Goal: Task Accomplishment & Management: Use online tool/utility

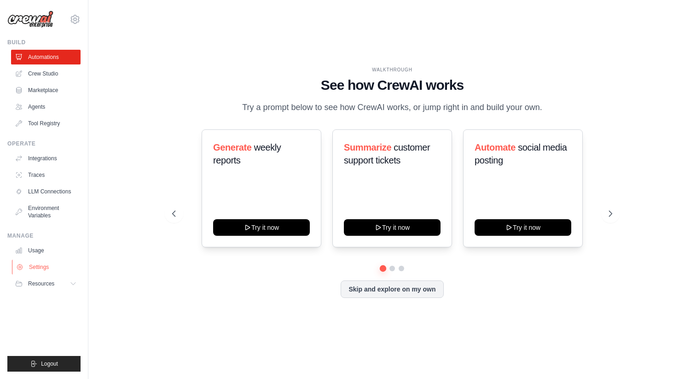
click at [53, 267] on link "Settings" at bounding box center [47, 267] width 70 height 15
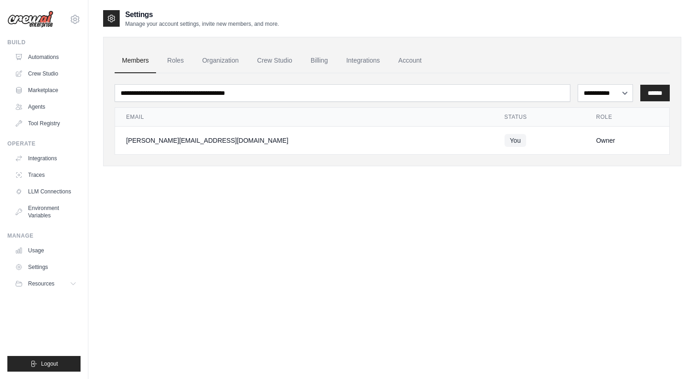
click at [46, 258] on ul "Usage Settings Resources Documentation Blog" at bounding box center [46, 267] width 70 height 48
click at [39, 252] on link "Usage" at bounding box center [47, 250] width 70 height 15
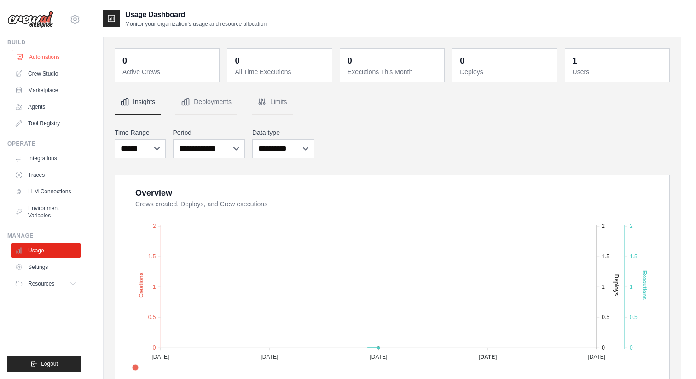
click at [51, 60] on link "Automations" at bounding box center [47, 57] width 70 height 15
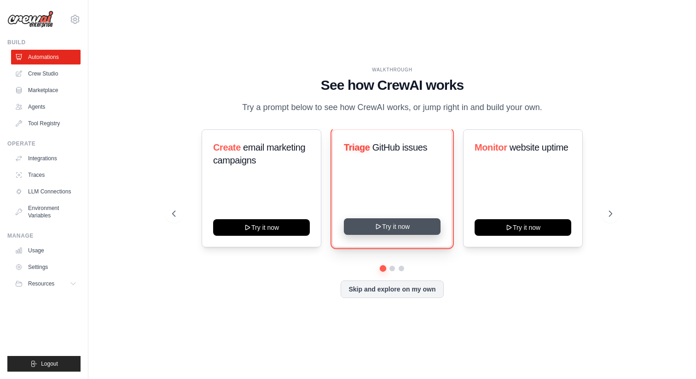
click at [383, 228] on button "Try it now" at bounding box center [392, 226] width 97 height 17
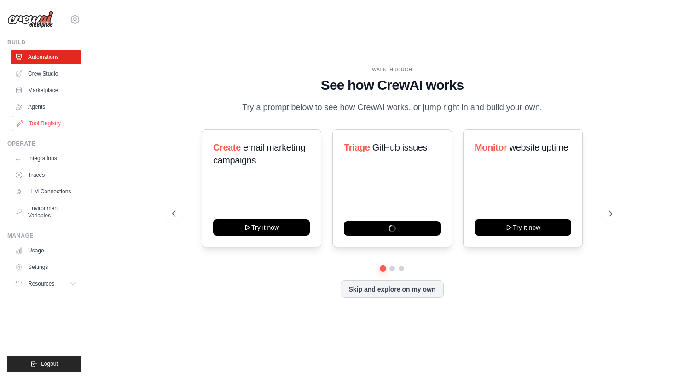
click at [44, 126] on link "Tool Registry" at bounding box center [47, 123] width 70 height 15
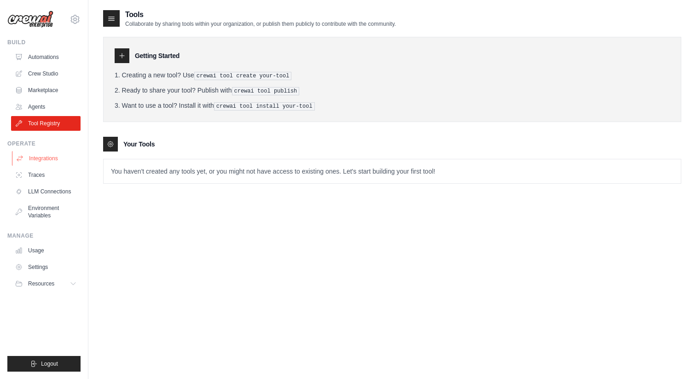
click at [43, 157] on link "Integrations" at bounding box center [47, 158] width 70 height 15
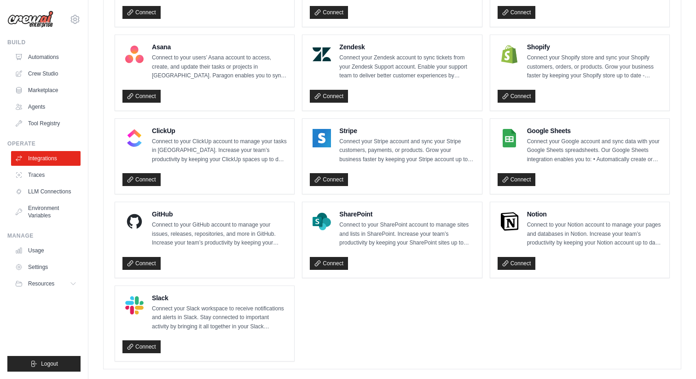
scroll to position [595, 0]
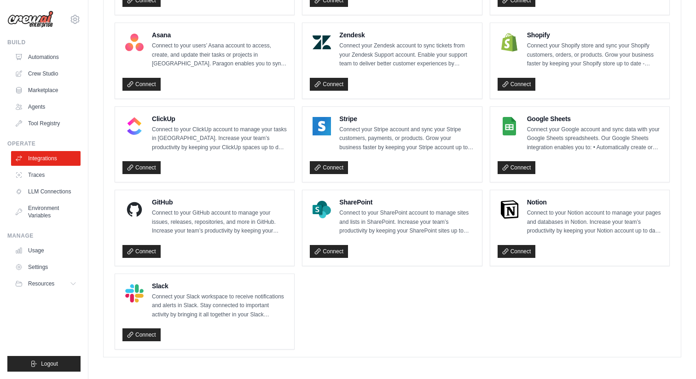
click at [523, 131] on div "Google Sheets Connect your Google account and sync data with your Google Sheets…" at bounding box center [580, 133] width 164 height 38
click at [565, 138] on p "Connect your Google account and sync data with your Google Sheets spreadsheets.…" at bounding box center [594, 138] width 135 height 27
click at [555, 119] on h4 "Google Sheets" at bounding box center [594, 118] width 135 height 9
click at [498, 119] on div at bounding box center [510, 126] width 24 height 24
click at [506, 119] on img at bounding box center [510, 126] width 18 height 18
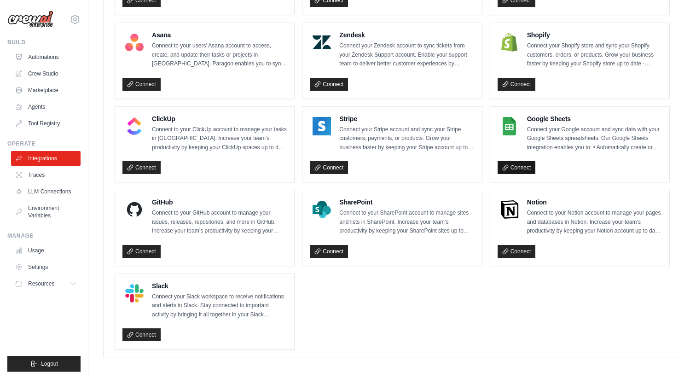
click at [511, 166] on link "Connect" at bounding box center [517, 167] width 38 height 13
click at [42, 104] on link "Agents" at bounding box center [47, 106] width 70 height 15
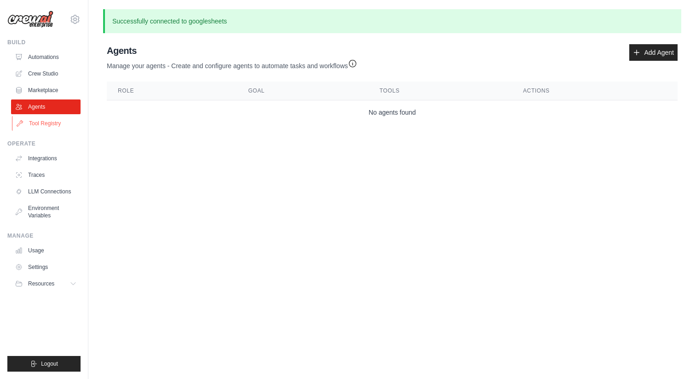
click at [52, 124] on link "Tool Registry" at bounding box center [47, 123] width 70 height 15
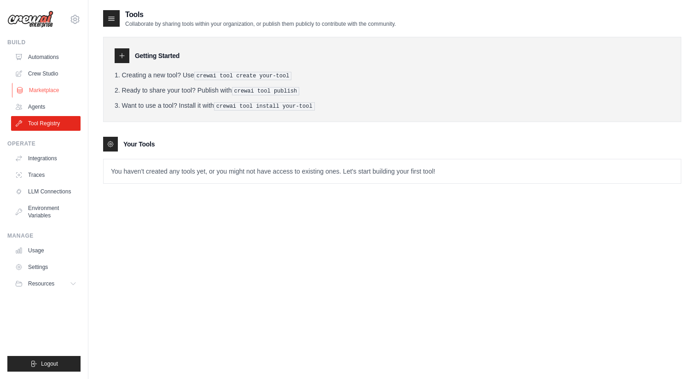
click at [48, 89] on link "Marketplace" at bounding box center [47, 90] width 70 height 15
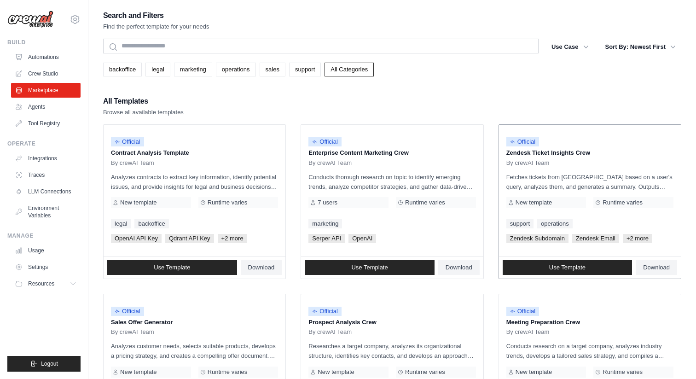
click at [528, 146] on span "Official" at bounding box center [523, 141] width 33 height 9
click at [535, 170] on div "Official Zendesk Ticket Insights Crew By crewAI Team Fetches tickets from Zende…" at bounding box center [590, 190] width 182 height 131
click at [617, 203] on span "Runtime varies" at bounding box center [623, 202] width 40 height 7
click at [636, 239] on span "+2 more" at bounding box center [637, 238] width 29 height 9
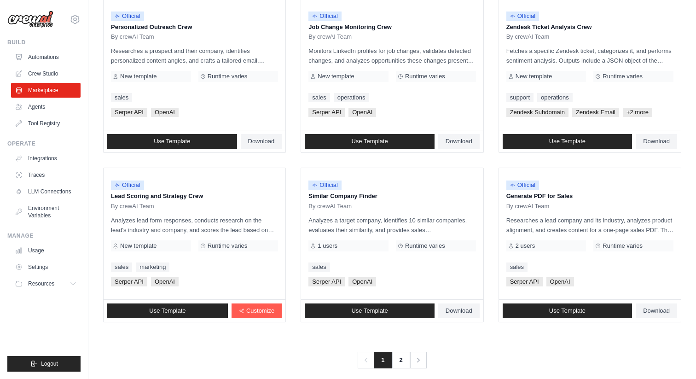
scroll to position [474, 0]
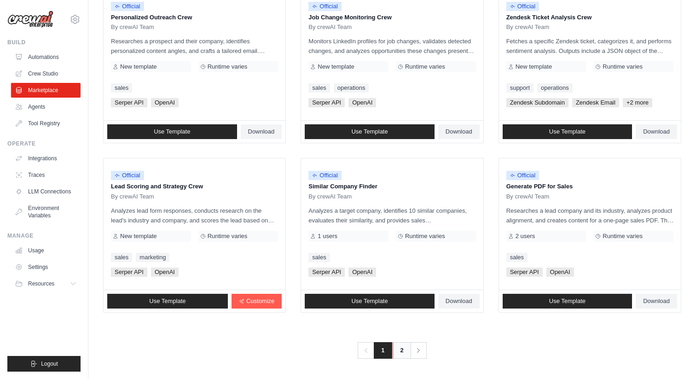
click at [400, 350] on link "2" at bounding box center [402, 350] width 18 height 17
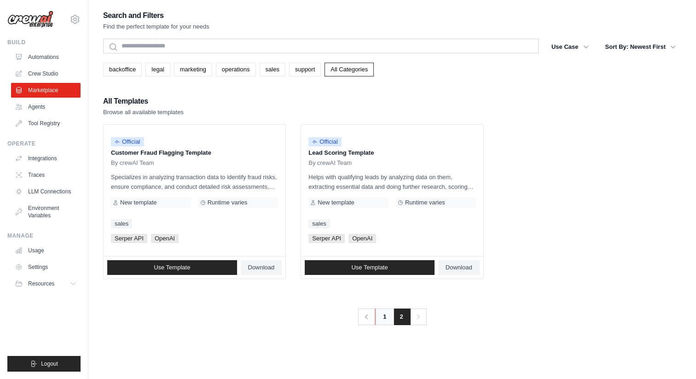
click at [387, 320] on link "1" at bounding box center [384, 317] width 18 height 17
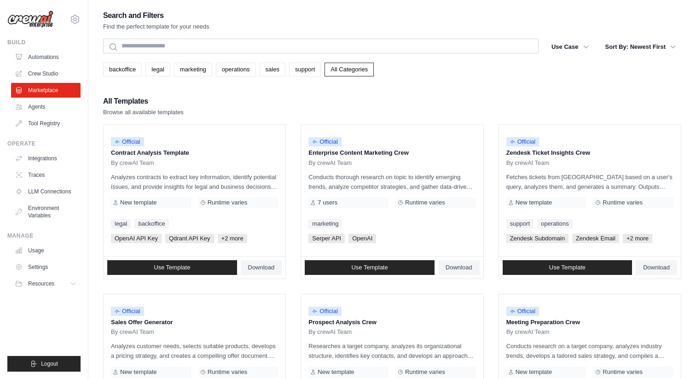
click at [29, 13] on img at bounding box center [30, 19] width 46 height 17
click at [75, 26] on div "stanislav.didukh@nhcps.com Settings" at bounding box center [43, 14] width 73 height 29
click at [79, 18] on icon at bounding box center [75, 19] width 8 height 8
click at [36, 18] on img at bounding box center [30, 19] width 46 height 17
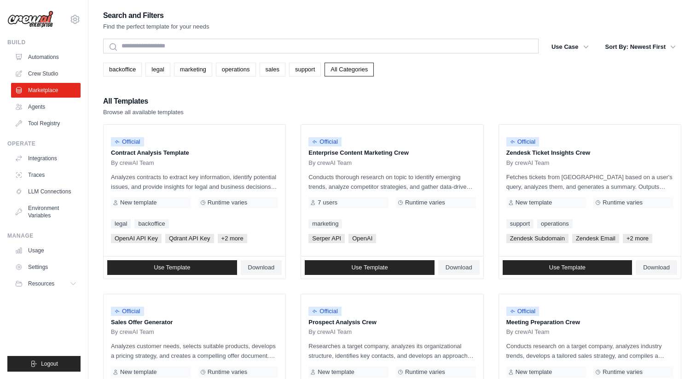
click at [47, 14] on img at bounding box center [30, 19] width 46 height 17
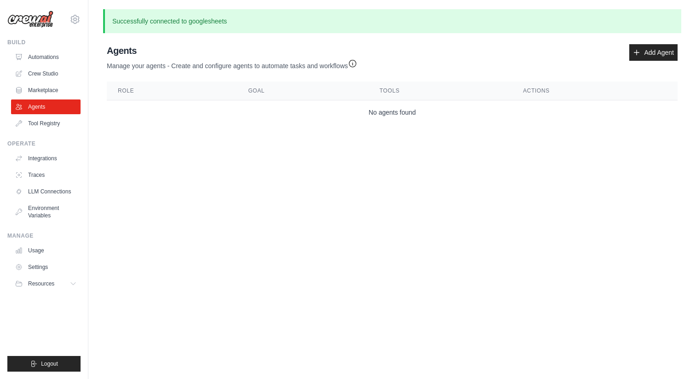
scroll to position [595, 0]
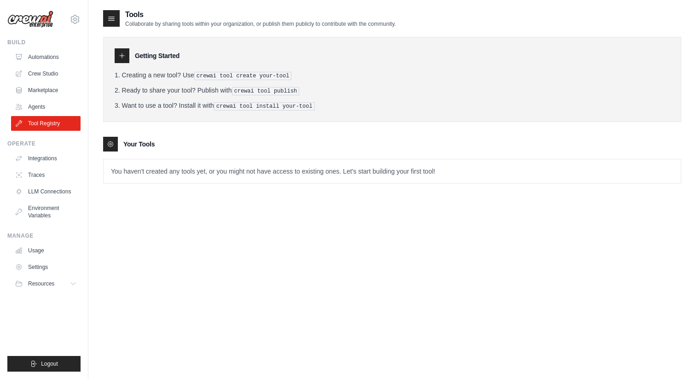
click at [35, 20] on img at bounding box center [30, 19] width 46 height 17
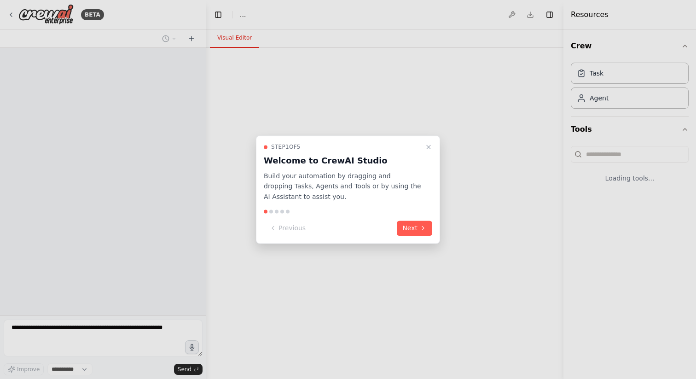
select select "****"
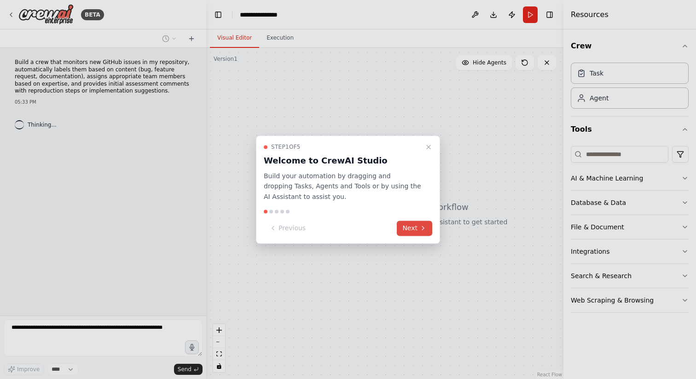
click at [411, 227] on button "Next" at bounding box center [414, 228] width 35 height 15
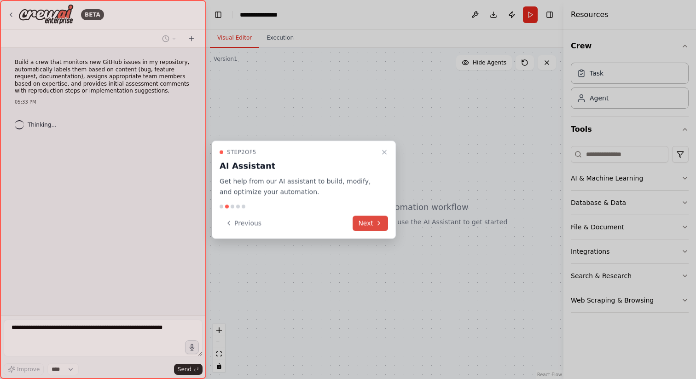
click at [380, 228] on button "Next" at bounding box center [370, 223] width 35 height 15
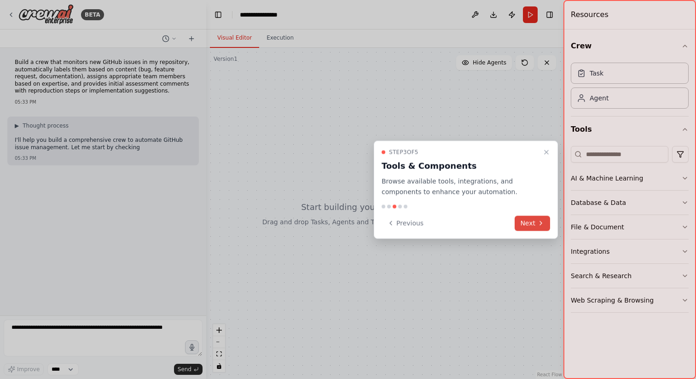
click at [536, 221] on button "Next" at bounding box center [532, 223] width 35 height 15
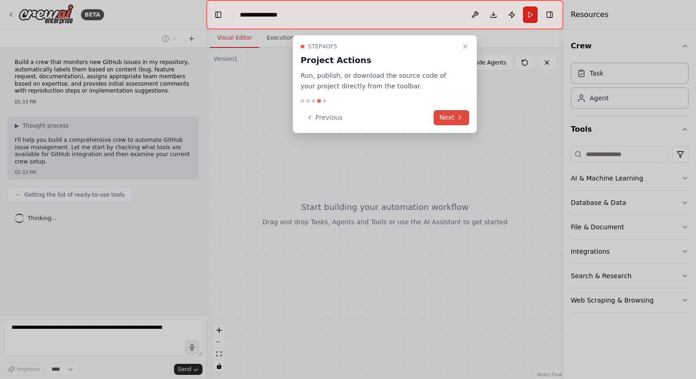
click at [451, 117] on button "Next" at bounding box center [451, 117] width 35 height 15
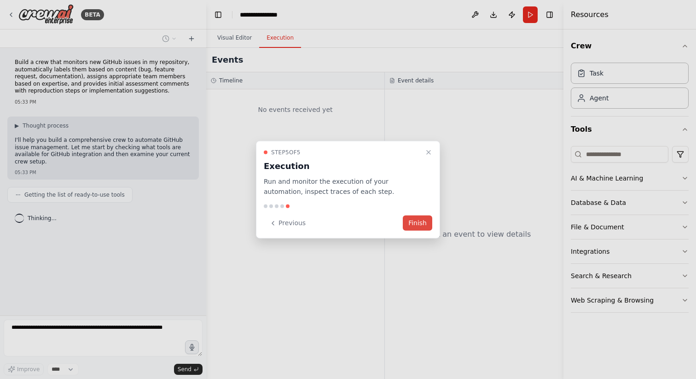
click at [417, 219] on button "Finish" at bounding box center [417, 223] width 29 height 15
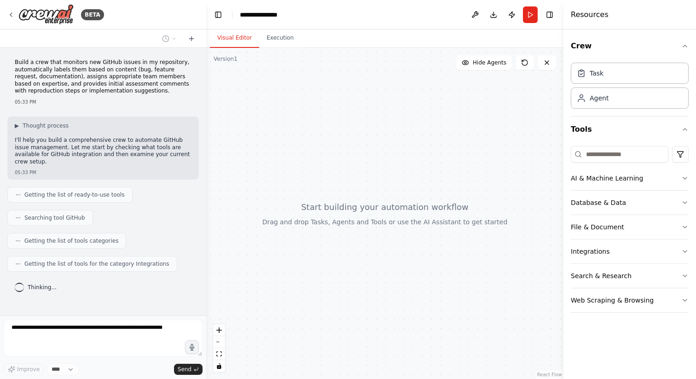
click at [35, 62] on p "Build a crew that monitors new GitHub issues in my repository, automatically la…" at bounding box center [103, 77] width 177 height 36
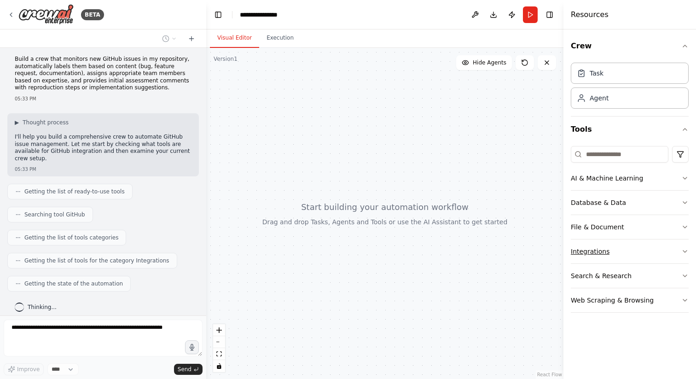
click at [598, 251] on div "Integrations" at bounding box center [590, 251] width 39 height 9
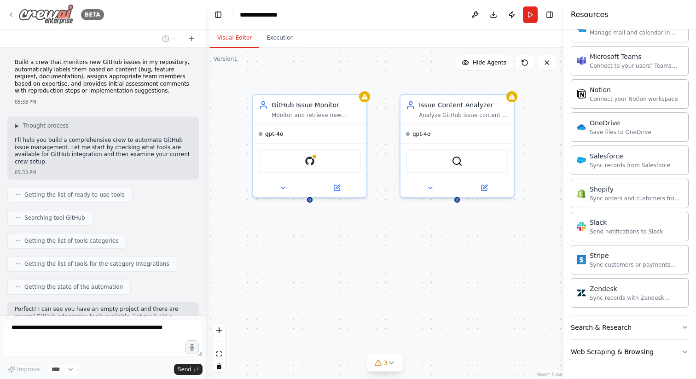
scroll to position [141, 0]
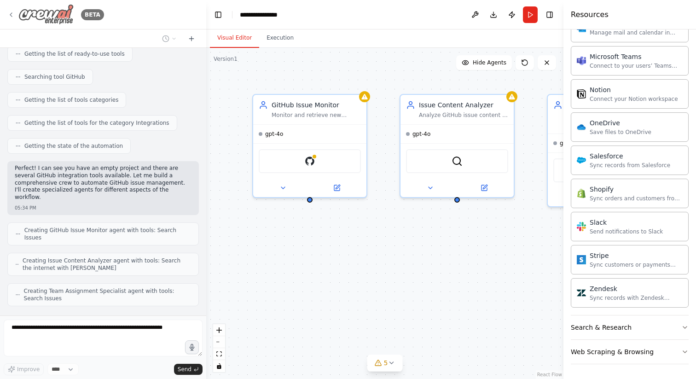
click at [11, 15] on icon at bounding box center [11, 15] width 2 height 4
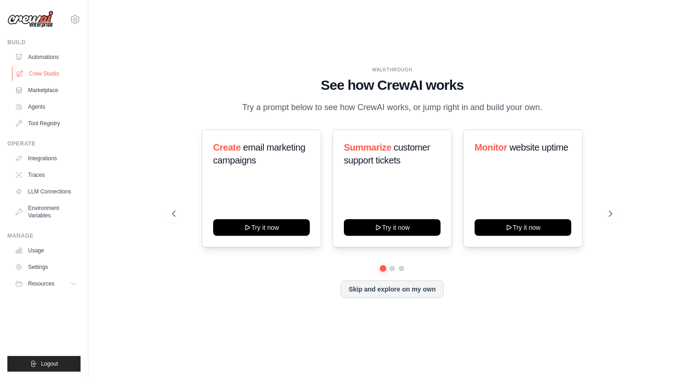
click at [34, 78] on link "Crew Studio" at bounding box center [47, 73] width 70 height 15
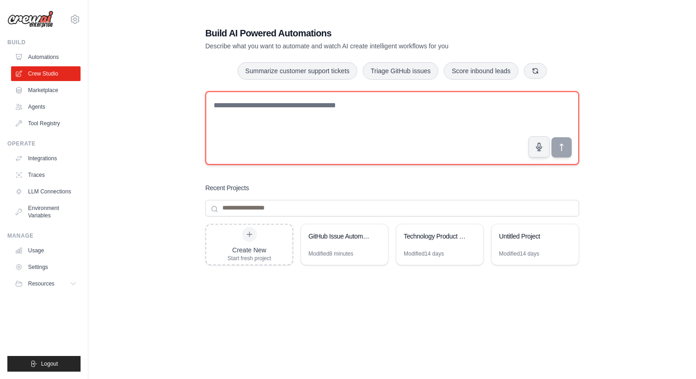
click at [256, 107] on textarea at bounding box center [392, 128] width 374 height 74
click at [344, 125] on textarea at bounding box center [392, 128] width 374 height 74
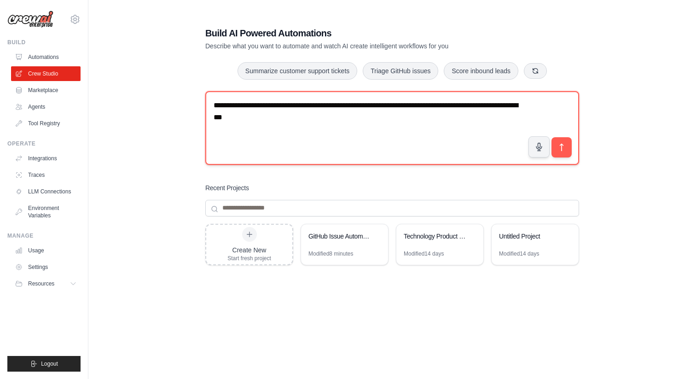
click at [404, 106] on textarea "**********" at bounding box center [392, 128] width 374 height 74
click at [379, 125] on textarea "**********" at bounding box center [392, 128] width 374 height 74
type textarea "**********"
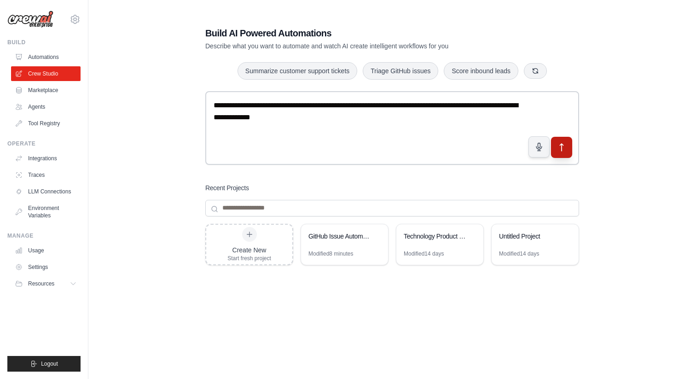
click at [565, 155] on button "submit" at bounding box center [561, 146] width 21 height 21
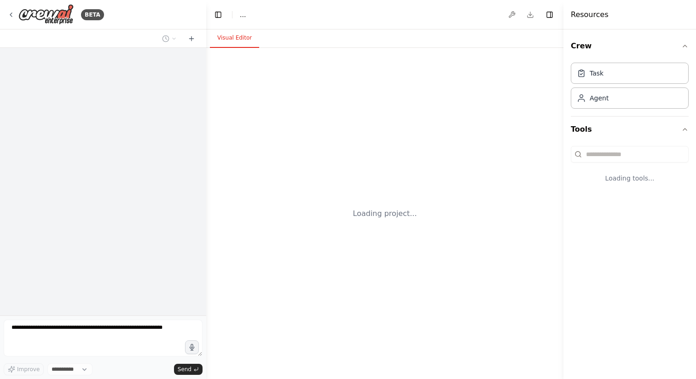
select select "****"
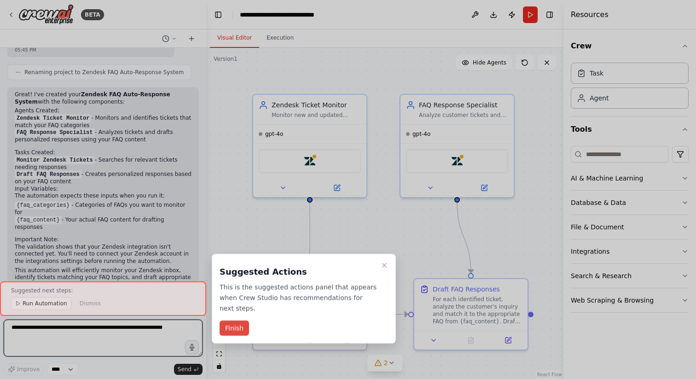
scroll to position [536, 0]
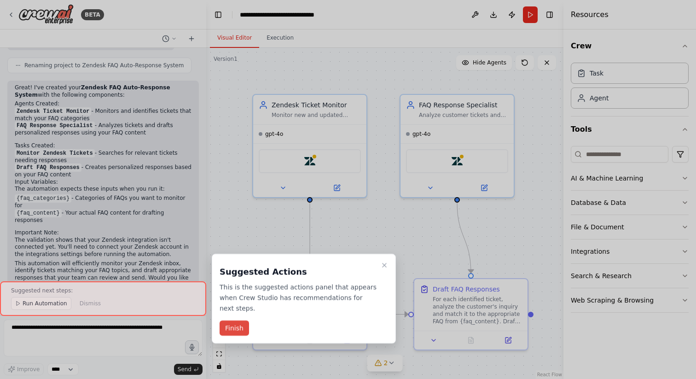
click at [239, 327] on button "Finish" at bounding box center [234, 327] width 29 height 15
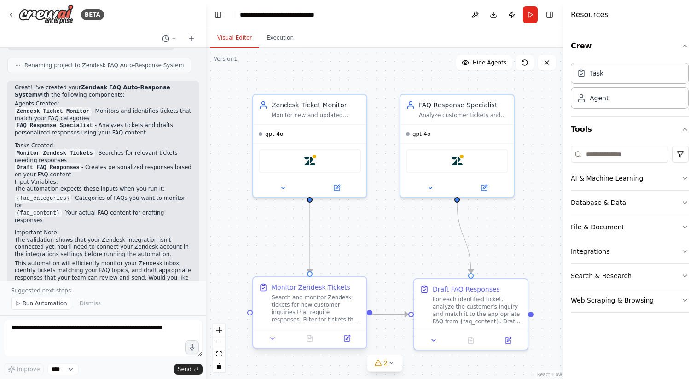
click at [287, 309] on div "Search and monitor Zendesk tickets for new customer inquiries that require resp…" at bounding box center [316, 308] width 89 height 29
click at [316, 107] on div "Zendesk Ticket Monitor" at bounding box center [316, 103] width 89 height 9
click at [309, 296] on div "Search and monitor Zendesk tickets for new customer inquiries that require resp…" at bounding box center [316, 308] width 89 height 29
click at [320, 326] on div "Monitor Zendesk Tickets Search and monitor Zendesk tickets for new customer inq…" at bounding box center [309, 303] width 113 height 52
click at [350, 343] on button at bounding box center [347, 338] width 32 height 11
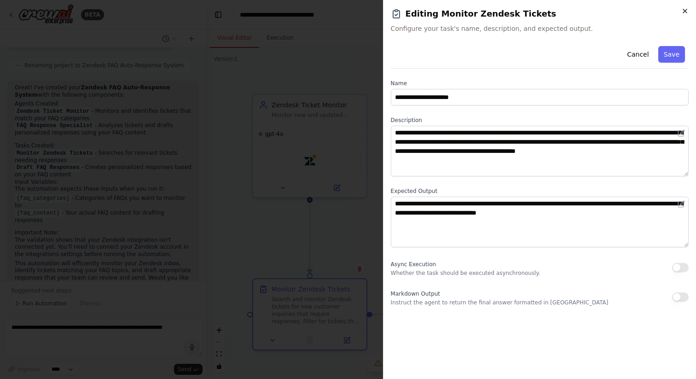
click at [687, 13] on icon "button" at bounding box center [685, 10] width 7 height 7
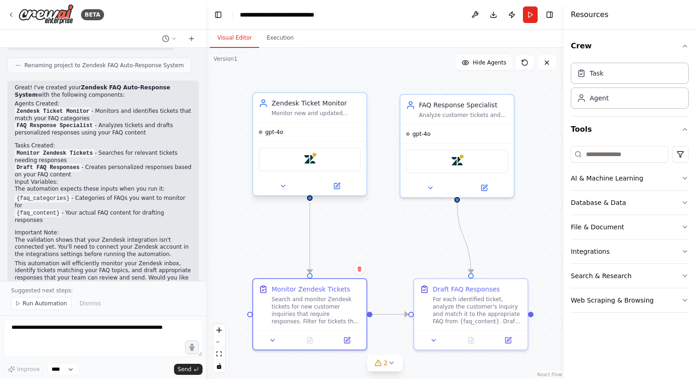
click at [340, 123] on div "gpt-4o" at bounding box center [309, 132] width 113 height 18
click at [287, 192] on div at bounding box center [309, 186] width 113 height 18
click at [282, 183] on icon at bounding box center [283, 185] width 7 height 7
click at [280, 185] on icon at bounding box center [283, 185] width 7 height 7
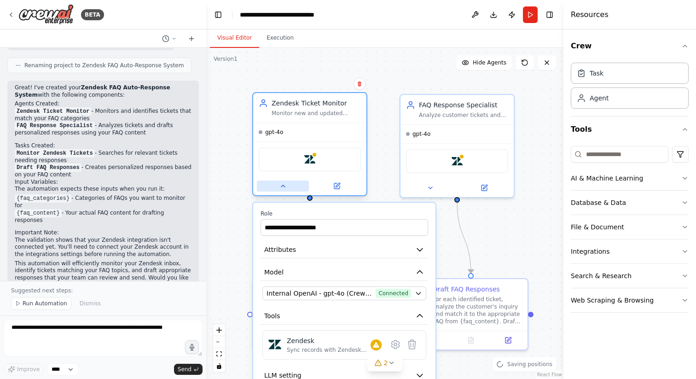
click at [282, 185] on icon at bounding box center [283, 185] width 7 height 7
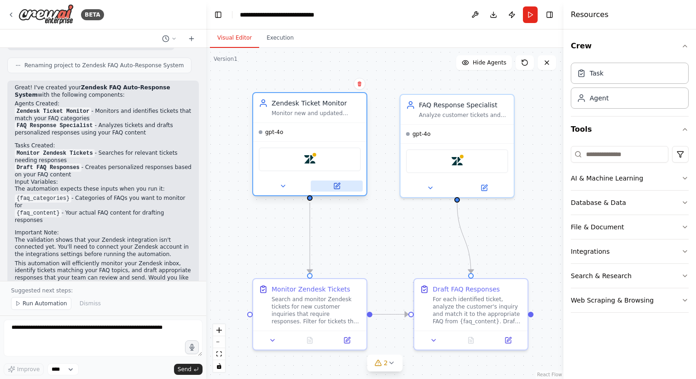
click at [338, 184] on icon at bounding box center [338, 185] width 4 height 4
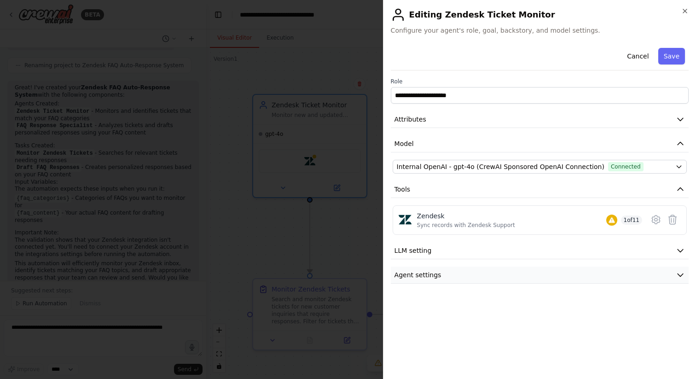
click at [464, 272] on button "Agent settings" at bounding box center [540, 275] width 298 height 17
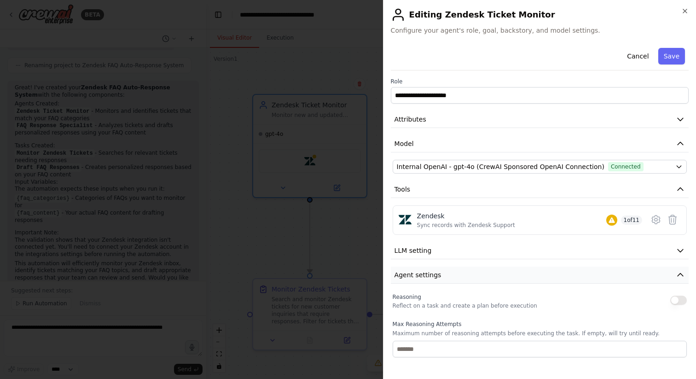
click at [464, 272] on button "Agent settings" at bounding box center [540, 275] width 298 height 17
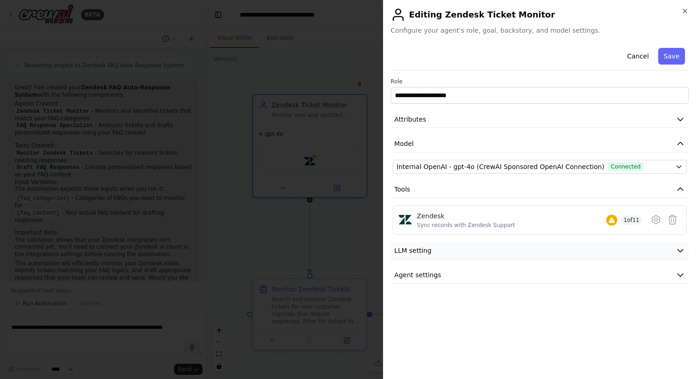
click at [442, 250] on button "LLM setting" at bounding box center [540, 250] width 298 height 17
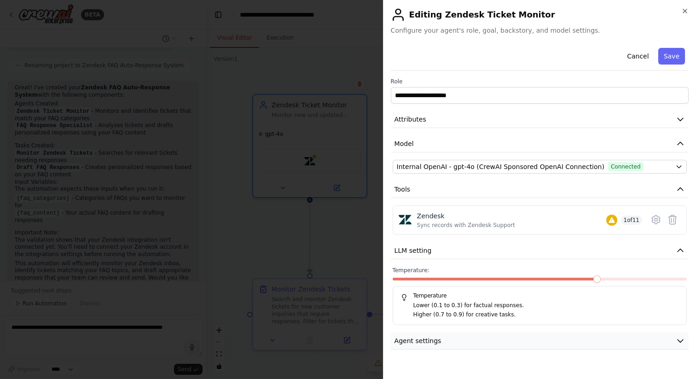
click at [449, 343] on button "Agent settings" at bounding box center [540, 340] width 298 height 17
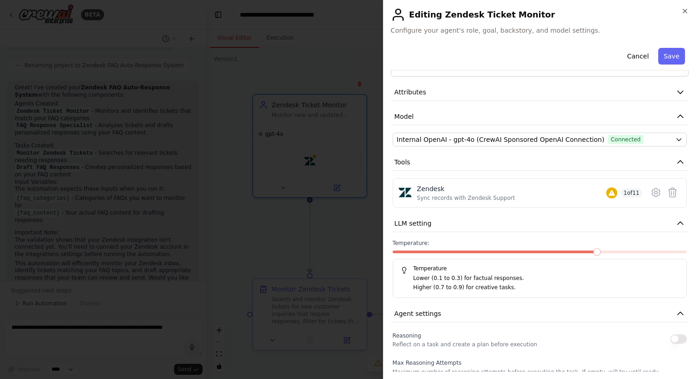
scroll to position [0, 0]
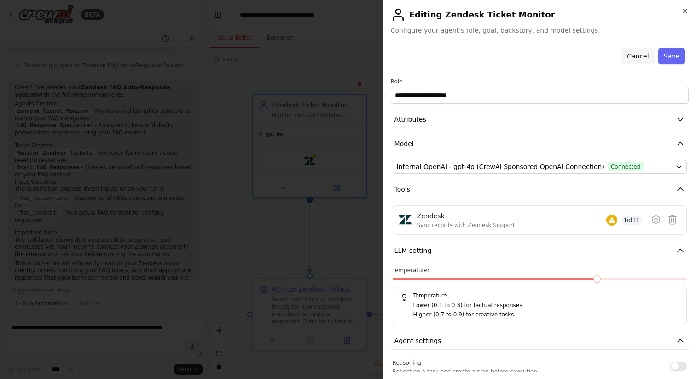
click at [629, 56] on button "Cancel" at bounding box center [638, 56] width 33 height 17
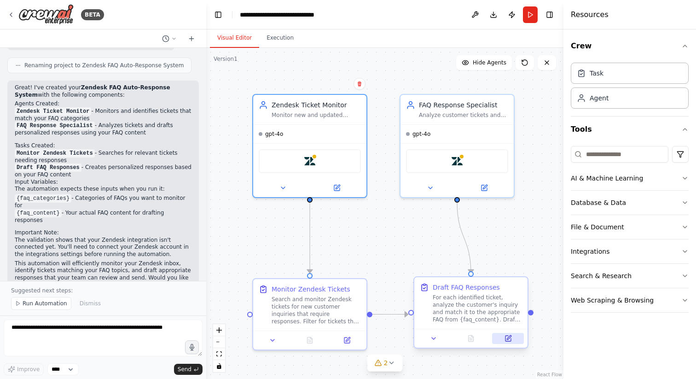
click at [506, 339] on icon at bounding box center [509, 339] width 6 height 6
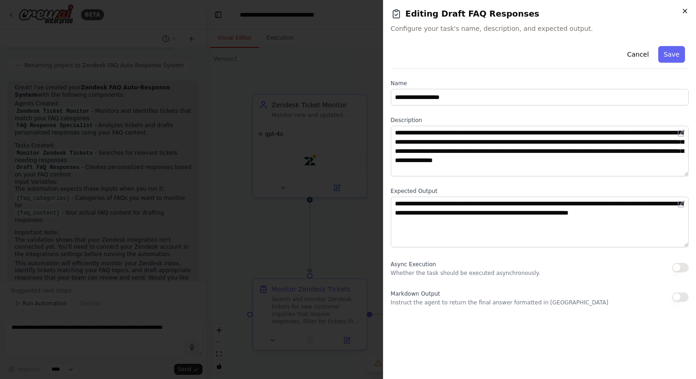
click at [686, 8] on icon "button" at bounding box center [685, 10] width 7 height 7
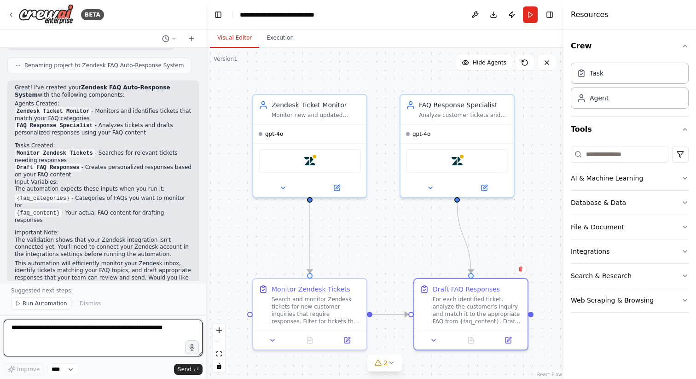
click at [109, 327] on textarea at bounding box center [103, 338] width 199 height 37
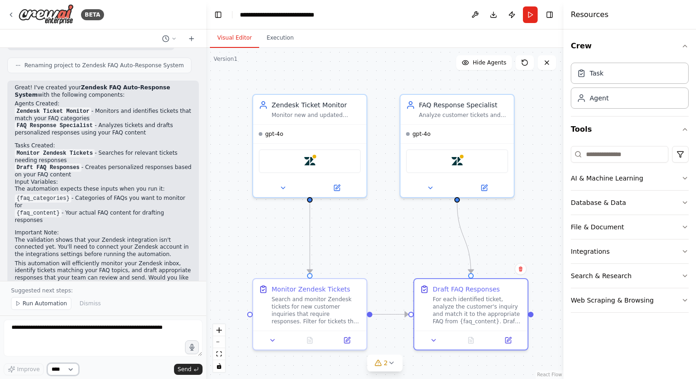
click at [68, 366] on select "****" at bounding box center [62, 369] width 31 height 12
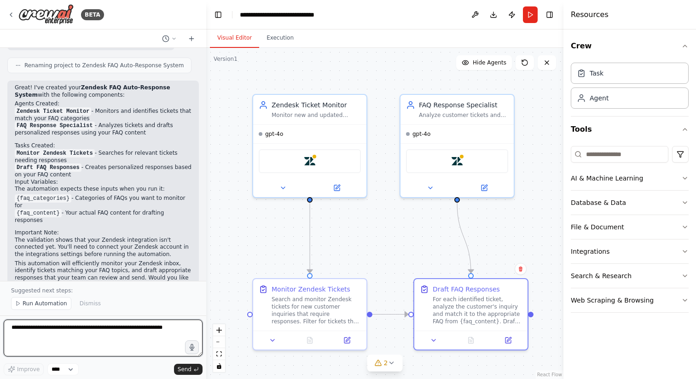
click at [93, 334] on textarea at bounding box center [103, 338] width 199 height 37
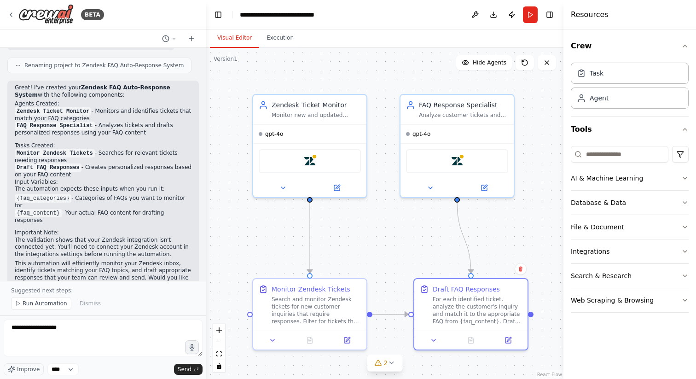
click at [39, 209] on code "{faq_content}" at bounding box center [38, 213] width 47 height 8
copy code "faq_content"
click at [88, 327] on textarea "**********" at bounding box center [103, 338] width 199 height 37
paste textarea "**********"
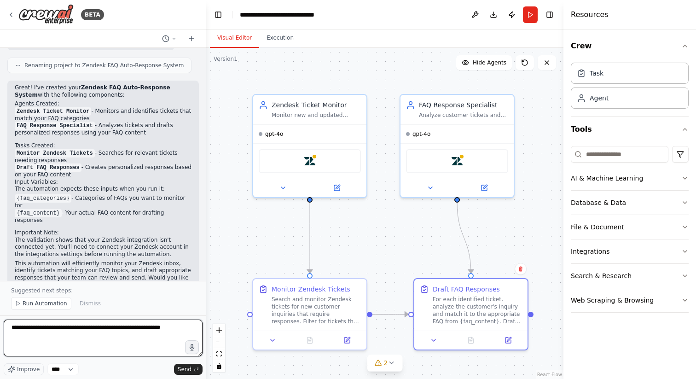
type textarea "**********"
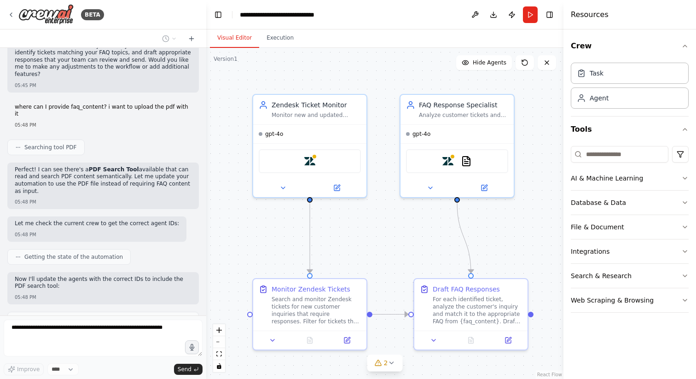
scroll to position [760, 0]
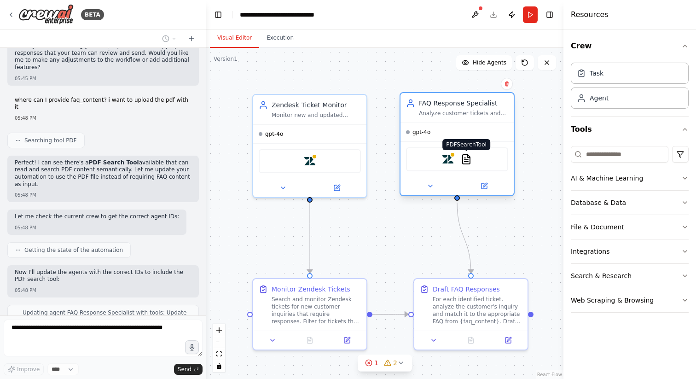
click at [463, 162] on img at bounding box center [466, 159] width 11 height 11
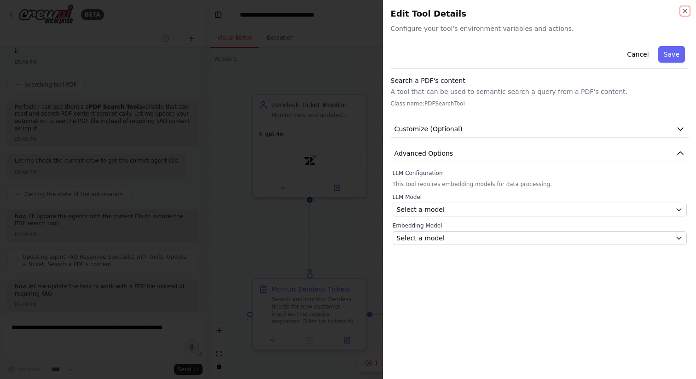
scroll to position [823, 0]
click at [686, 13] on icon "button" at bounding box center [685, 10] width 7 height 7
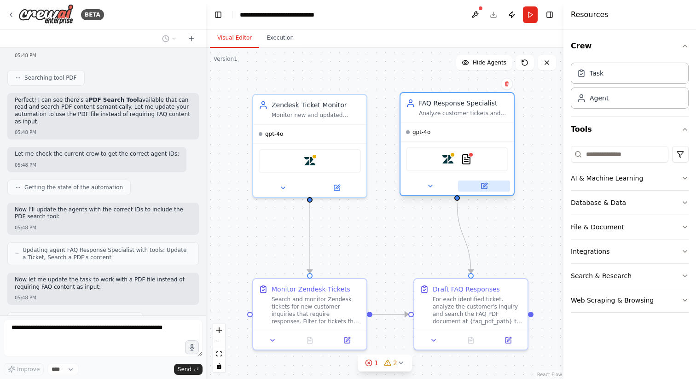
click at [485, 186] on icon at bounding box center [485, 186] width 6 height 6
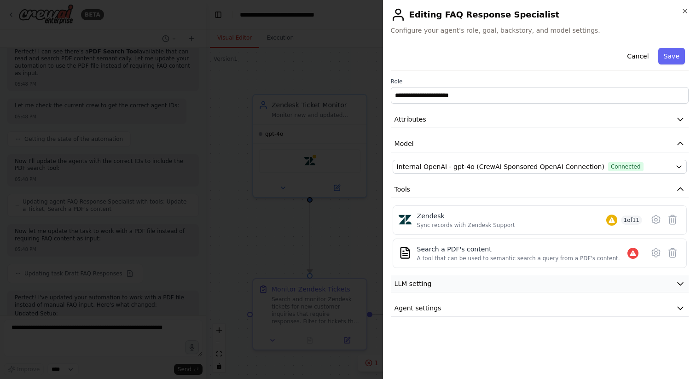
click at [414, 281] on span "LLM setting" at bounding box center [413, 283] width 37 height 9
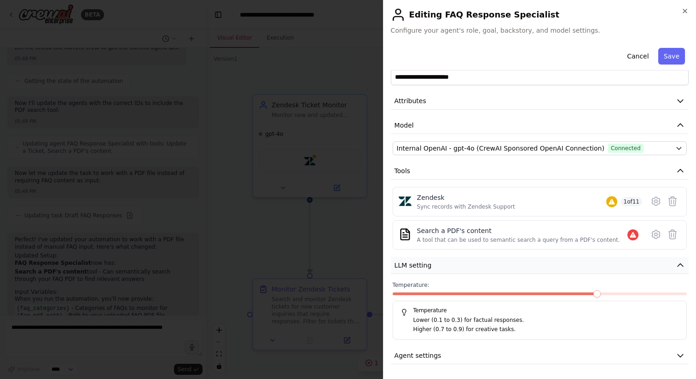
scroll to position [944, 0]
click at [417, 266] on span "LLM setting" at bounding box center [413, 265] width 37 height 9
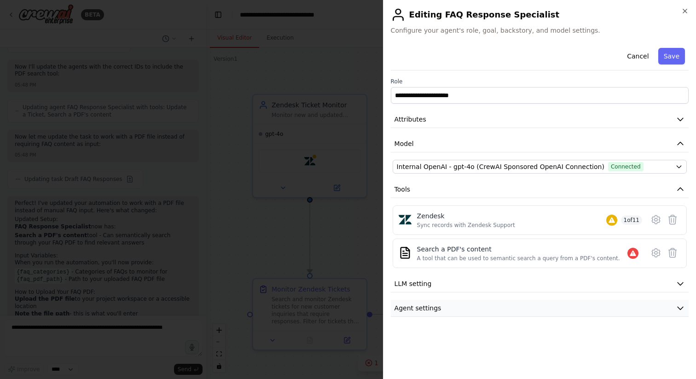
click at [432, 309] on span "Agent settings" at bounding box center [418, 307] width 47 height 9
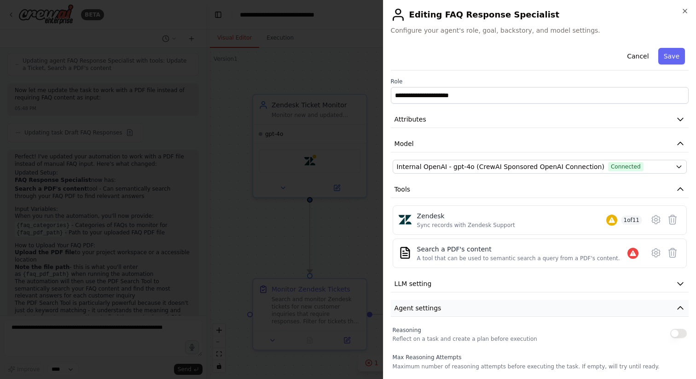
scroll to position [1020, 0]
click at [432, 309] on span "Agent settings" at bounding box center [418, 307] width 47 height 9
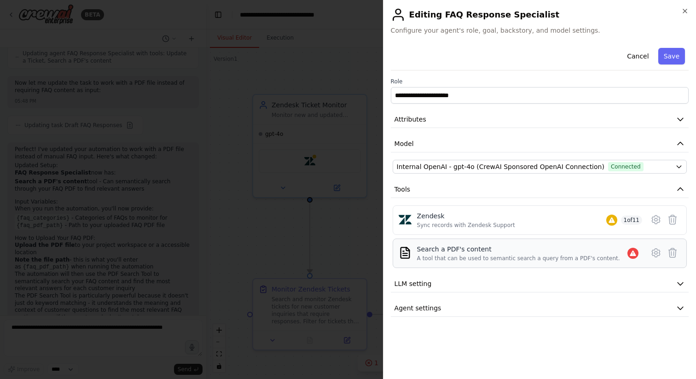
click at [501, 258] on div "A tool that can be used to semantic search a query from a PDF's content." at bounding box center [518, 258] width 203 height 7
click at [664, 251] on button at bounding box center [656, 253] width 17 height 17
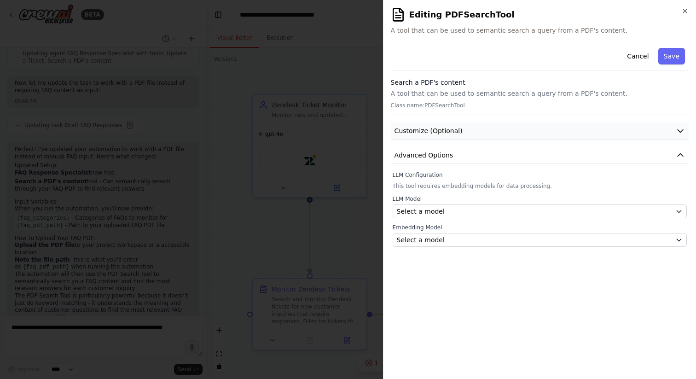
click at [439, 128] on span "Customize (Optional)" at bounding box center [429, 130] width 68 height 9
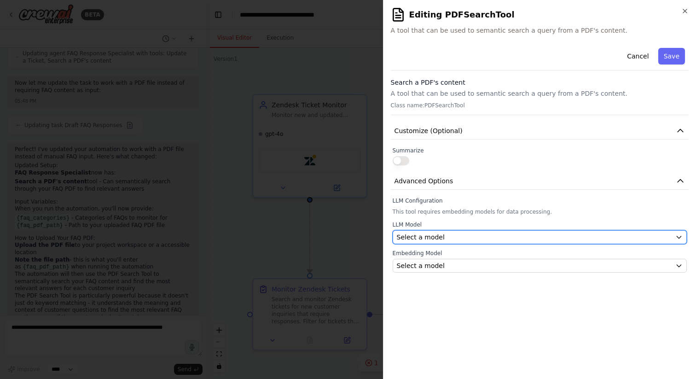
click at [437, 242] on button "Select a model" at bounding box center [540, 237] width 294 height 14
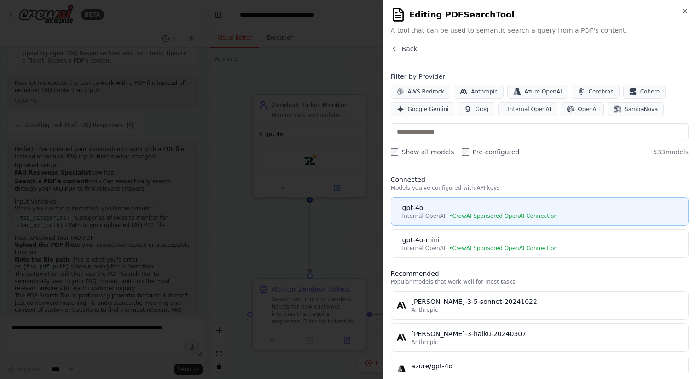
click at [440, 210] on div "gpt-4o" at bounding box center [542, 207] width 280 height 9
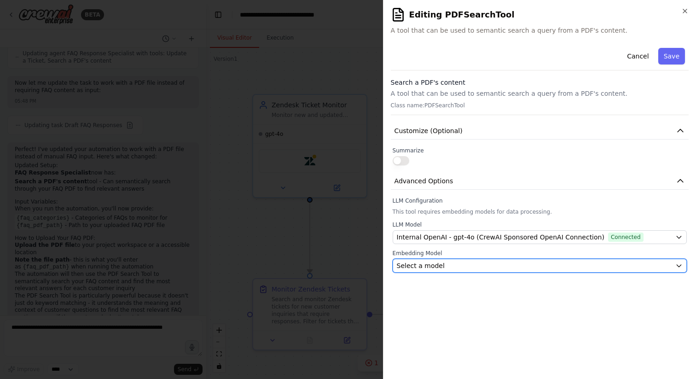
click at [465, 259] on button "Select a model" at bounding box center [540, 266] width 294 height 14
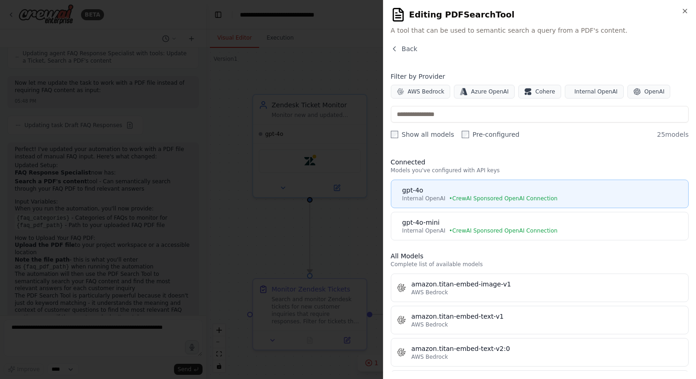
click at [477, 197] on span "• CrewAI Sponsored OpenAI Connection" at bounding box center [503, 198] width 109 height 7
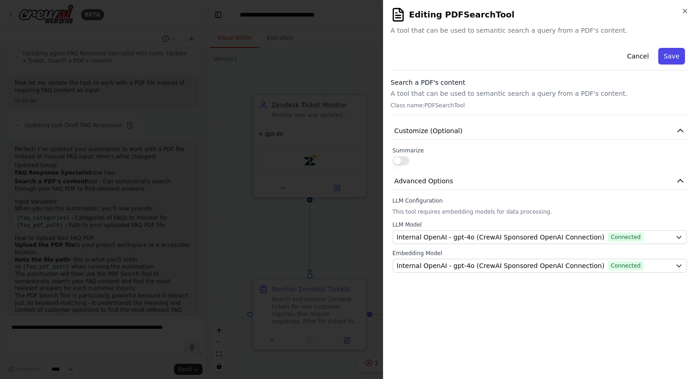
click at [661, 51] on button "Save" at bounding box center [671, 56] width 27 height 17
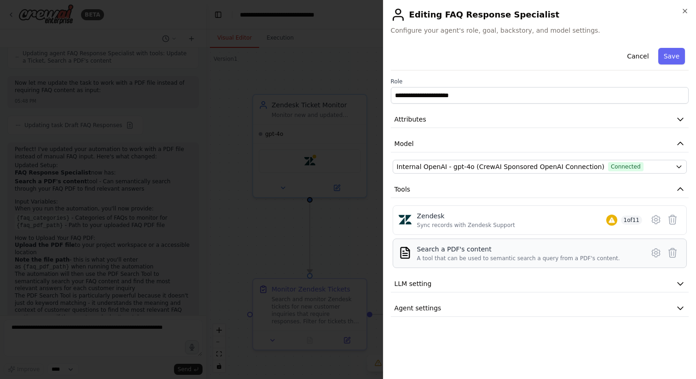
click at [513, 256] on div "A tool that can be used to semantic search a query from a PDF's content." at bounding box center [518, 258] width 203 height 7
click at [342, 249] on div at bounding box center [348, 189] width 696 height 379
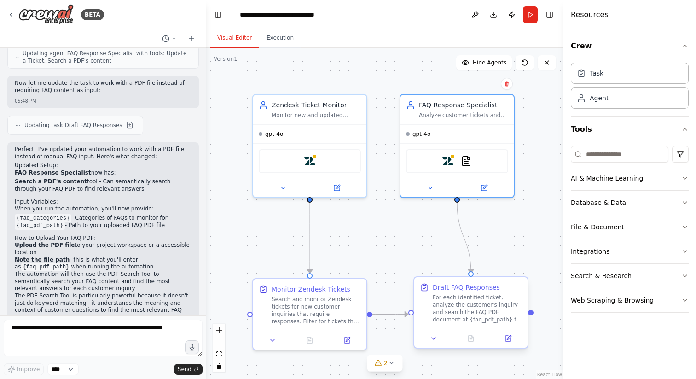
click at [483, 306] on div "For each identified ticket, analyze the customer's inquiry and search the FAQ P…" at bounding box center [477, 308] width 89 height 29
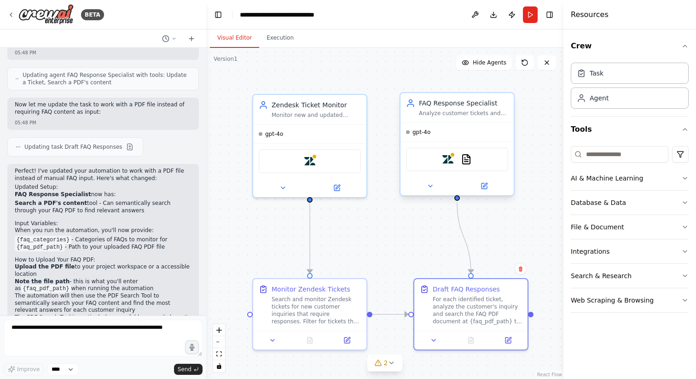
click at [479, 164] on div "Zendesk PDFSearchTool" at bounding box center [457, 159] width 102 height 24
click at [486, 186] on icon at bounding box center [485, 186] width 6 height 6
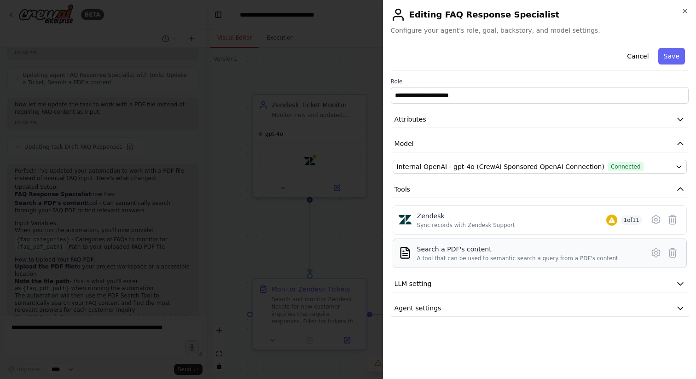
click at [499, 253] on div "Search a PDF's content" at bounding box center [518, 249] width 203 height 9
click at [656, 256] on icon at bounding box center [656, 252] width 11 height 11
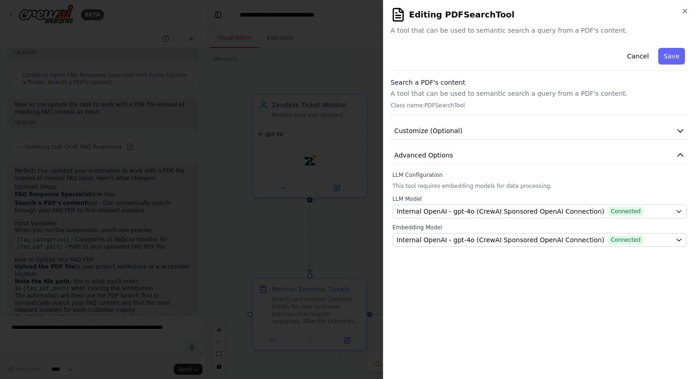
click at [450, 96] on p "A tool that can be used to semantic search a query from a PDF's content." at bounding box center [540, 93] width 298 height 9
click at [432, 109] on div "Search a PDF's content A tool that can be used to semantic search a query from …" at bounding box center [540, 96] width 298 height 37
click at [436, 107] on p "Class name: PDFSearchTool" at bounding box center [540, 105] width 298 height 7
click at [439, 90] on p "A tool that can be used to semantic search a query from a PDF's content." at bounding box center [540, 93] width 298 height 9
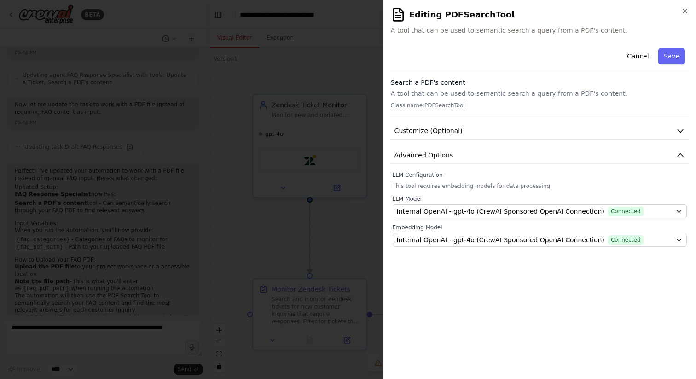
click at [428, 83] on h3 "Search a PDF's content" at bounding box center [540, 82] width 298 height 9
click at [689, 11] on div "**********" at bounding box center [539, 189] width 313 height 379
click at [681, 9] on h2 "Editing PDFSearchTool" at bounding box center [540, 14] width 298 height 15
click at [685, 9] on icon "button" at bounding box center [685, 10] width 7 height 7
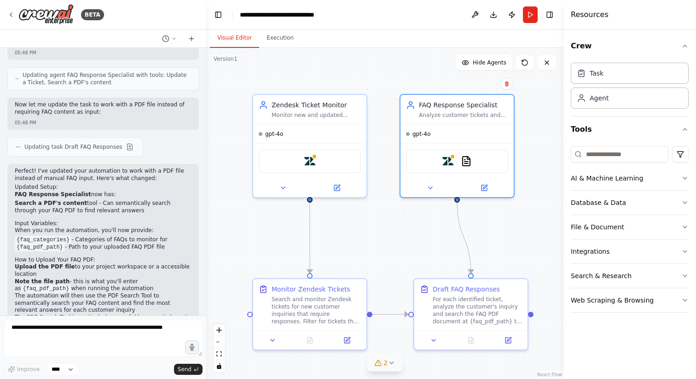
click at [392, 361] on icon at bounding box center [391, 362] width 7 height 7
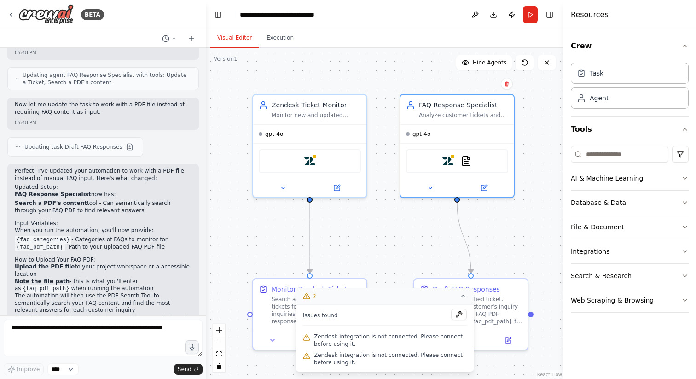
click at [381, 239] on div ".deletable-edge-delete-btn { width: 20px; height: 20px; border: 0px solid #ffff…" at bounding box center [384, 213] width 357 height 331
click at [310, 232] on icon "Edge from f0642f9a-7e2d-4c81-ad06-8761b72a35d7 to a10a2fe9-cc36-4d1b-9b42-3570e…" at bounding box center [310, 238] width 0 height 70
click at [251, 218] on div ".deletable-edge-delete-btn { width: 20px; height: 20px; border: 0px solid #ffff…" at bounding box center [384, 213] width 357 height 331
click at [462, 298] on icon at bounding box center [463, 295] width 7 height 7
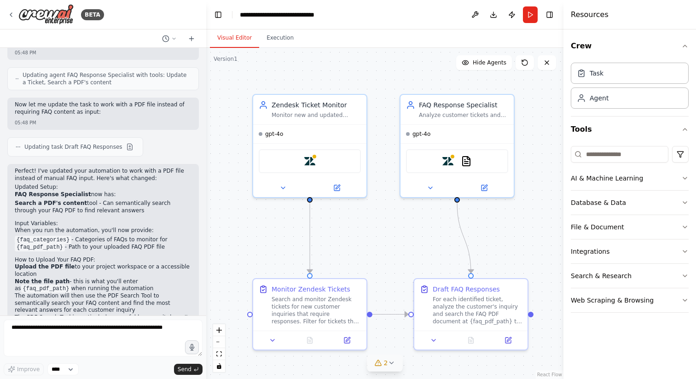
click at [358, 239] on div ".deletable-edge-delete-btn { width: 20px; height: 20px; border: 0px solid #ffff…" at bounding box center [384, 213] width 357 height 331
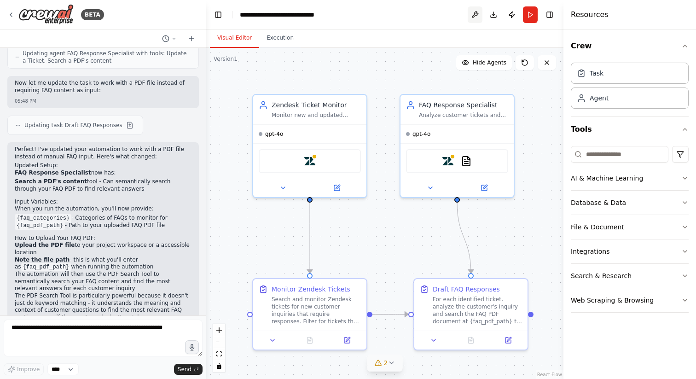
click at [477, 11] on button at bounding box center [475, 14] width 15 height 17
click at [531, 8] on button "Run" at bounding box center [530, 14] width 15 height 17
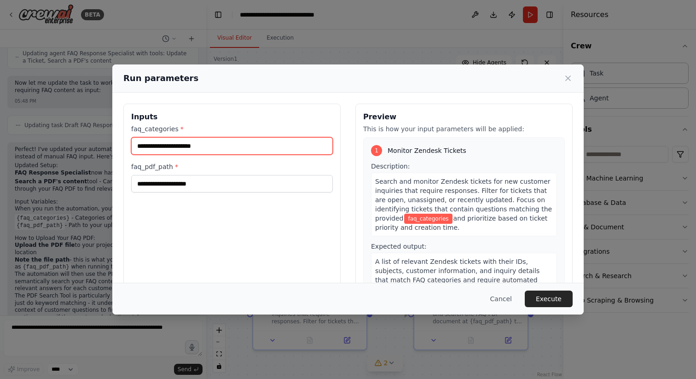
click at [208, 152] on input "faq_categories *" at bounding box center [232, 145] width 202 height 17
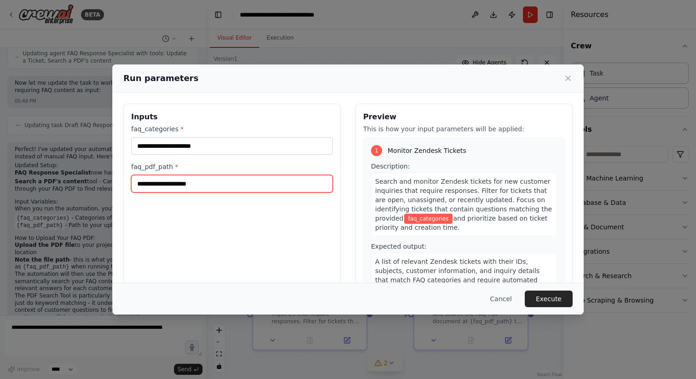
click at [211, 181] on input "faq_pdf_path *" at bounding box center [232, 183] width 202 height 17
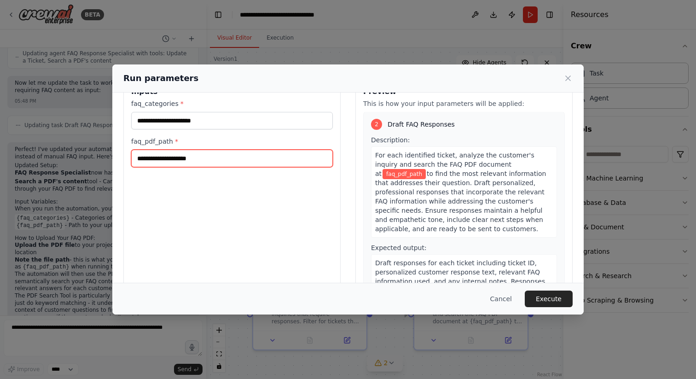
scroll to position [50, 0]
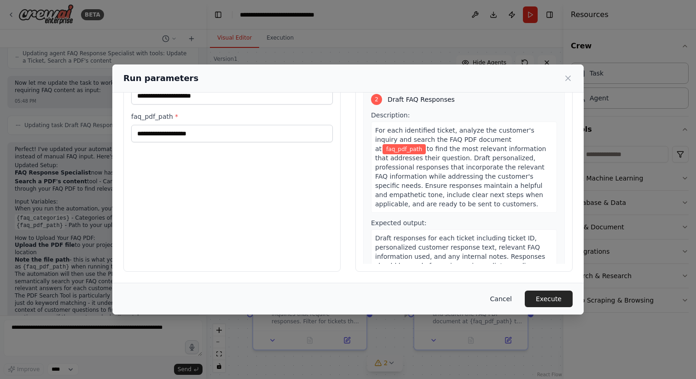
click at [492, 299] on button "Cancel" at bounding box center [501, 299] width 36 height 17
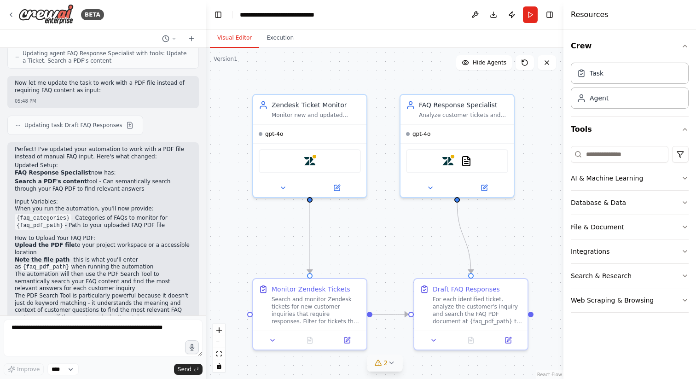
click at [378, 242] on div ".deletable-edge-delete-btn { width: 20px; height: 20px; border: 0px solid #ffff…" at bounding box center [384, 213] width 357 height 331
click at [279, 227] on div ".deletable-edge-delete-btn { width: 20px; height: 20px; border: 0px solid #ffff…" at bounding box center [384, 213] width 357 height 331
click at [248, 93] on div ".deletable-edge-delete-btn { width: 20px; height: 20px; border: 0px solid #ffff…" at bounding box center [384, 213] width 357 height 331
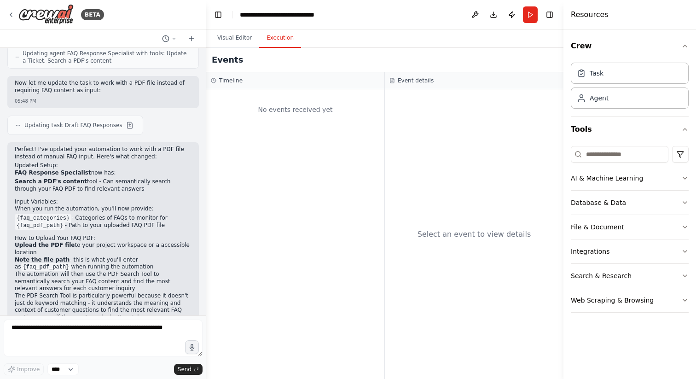
click at [281, 39] on button "Execution" at bounding box center [280, 38] width 42 height 19
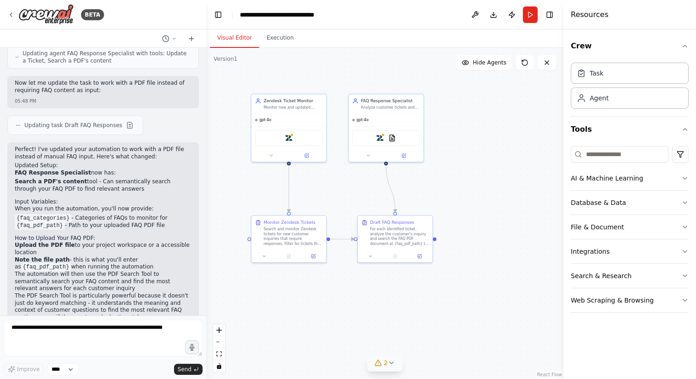
click at [232, 35] on button "Visual Editor" at bounding box center [234, 38] width 49 height 19
drag, startPoint x: 395, startPoint y: 235, endPoint x: 448, endPoint y: 243, distance: 53.0
click at [448, 243] on div "For each identified ticket, analyze the customer's inquiry and search the FAQ P…" at bounding box center [451, 241] width 59 height 19
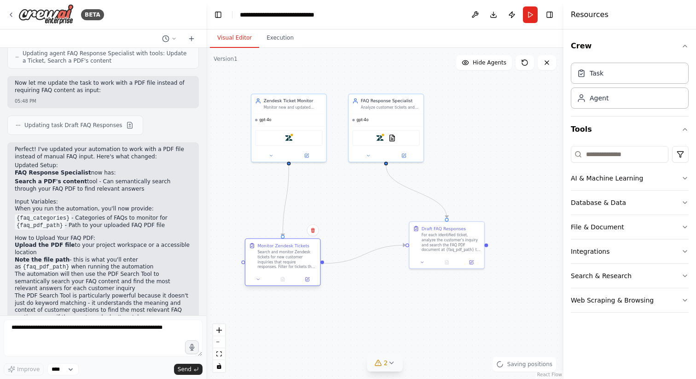
drag, startPoint x: 288, startPoint y: 238, endPoint x: 282, endPoint y: 262, distance: 25.1
click at [282, 262] on div "Search and monitor Zendesk tickets for new customer inquiries that require resp…" at bounding box center [286, 259] width 59 height 19
drag, startPoint x: 390, startPoint y: 109, endPoint x: 414, endPoint y: 109, distance: 23.5
click at [414, 109] on div "FAQ Response Specialist Analyze customer tickets and draft appropriate response…" at bounding box center [386, 102] width 75 height 19
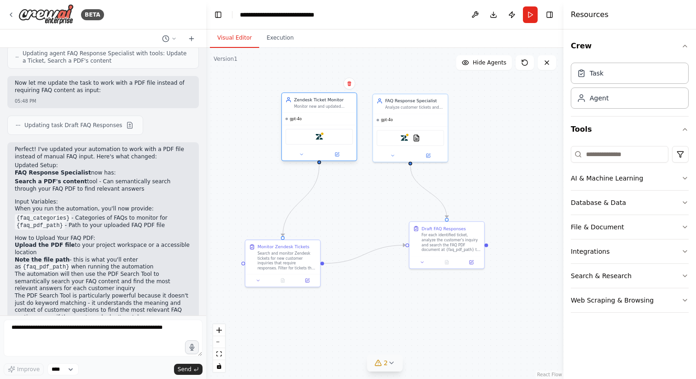
drag, startPoint x: 302, startPoint y: 105, endPoint x: 335, endPoint y: 106, distance: 33.2
click at [335, 106] on div "Monitor new and updated Zendesk tickets to identify customer inquiries that mat…" at bounding box center [323, 106] width 59 height 5
click at [340, 154] on button at bounding box center [337, 154] width 35 height 7
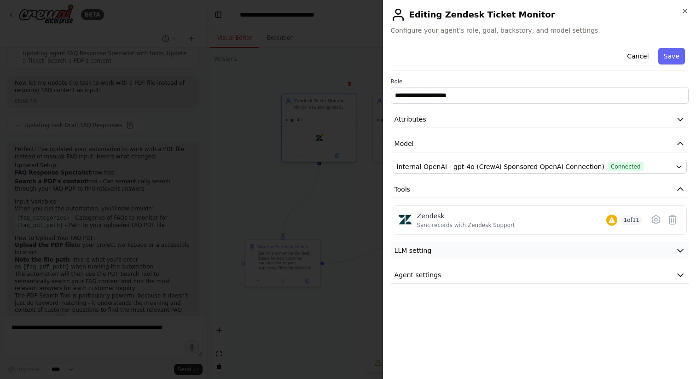
click at [443, 256] on button "LLM setting" at bounding box center [540, 250] width 298 height 17
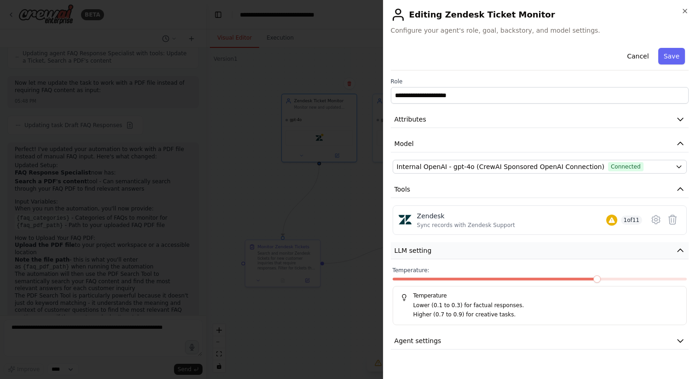
click at [443, 256] on button "LLM setting" at bounding box center [540, 250] width 298 height 17
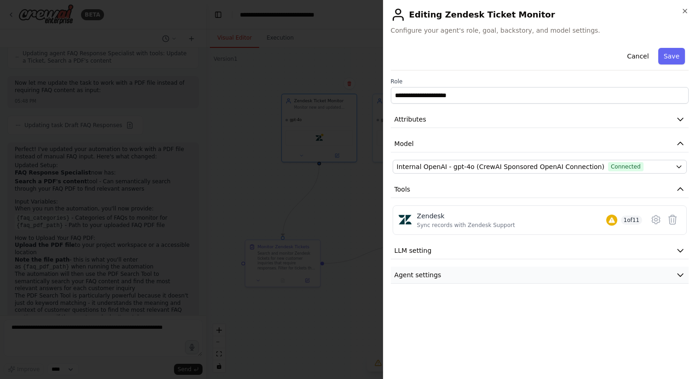
click at [440, 275] on button "Agent settings" at bounding box center [540, 275] width 298 height 17
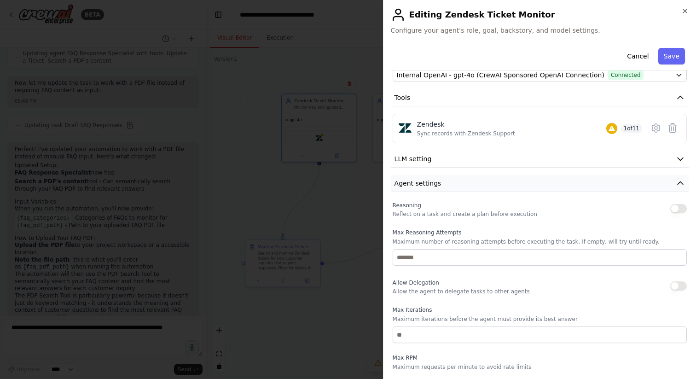
scroll to position [159, 0]
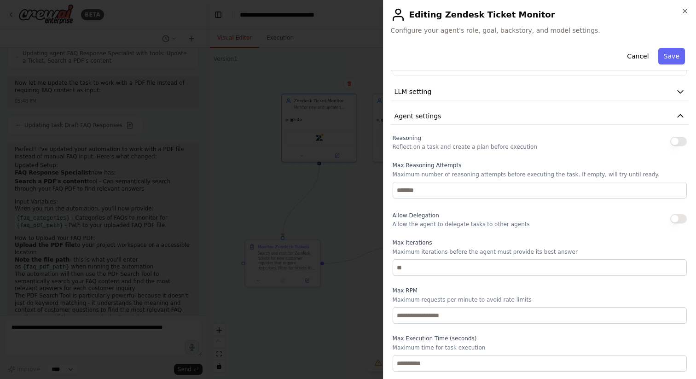
click at [680, 10] on h2 "Editing Zendesk Ticket Monitor" at bounding box center [540, 14] width 298 height 15
click at [687, 11] on icon "button" at bounding box center [685, 10] width 7 height 7
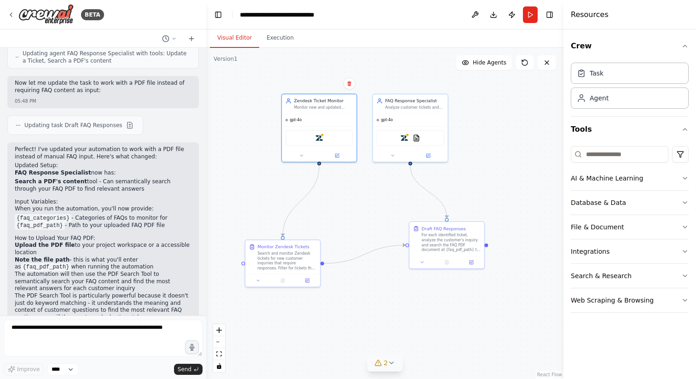
click at [3, 16] on button "Toggle Sidebar" at bounding box center [-1, 189] width 7 height 379
click at [7, 16] on icon at bounding box center [10, 14] width 7 height 7
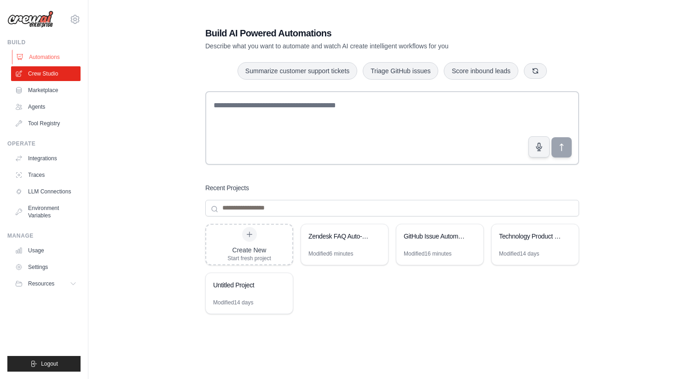
click at [39, 57] on link "Automations" at bounding box center [47, 57] width 70 height 15
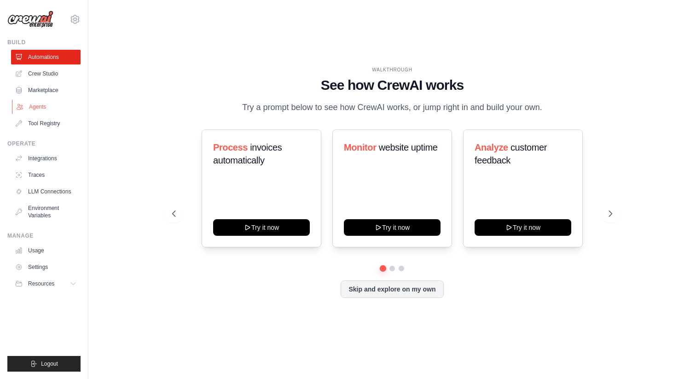
click at [48, 108] on link "Agents" at bounding box center [47, 106] width 70 height 15
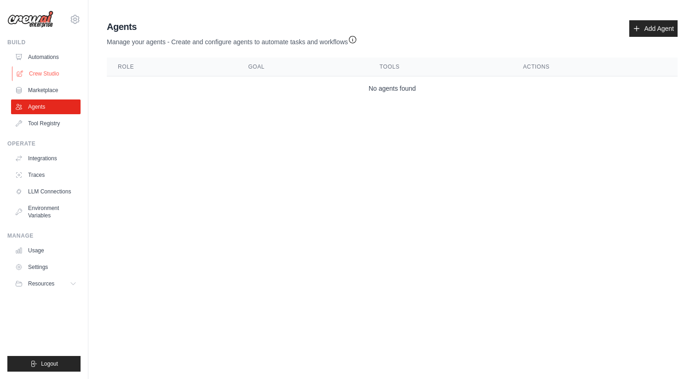
click at [36, 75] on link "Crew Studio" at bounding box center [47, 73] width 70 height 15
